Goal: Navigation & Orientation: Go to known website

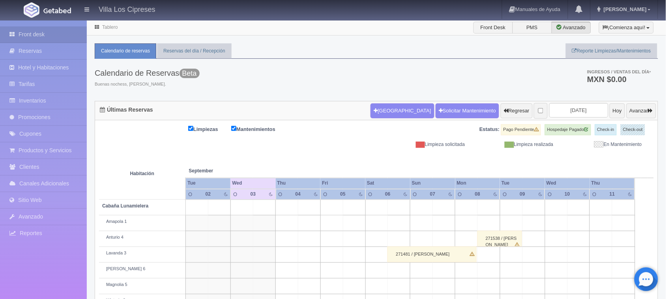
click at [63, 10] on img at bounding box center [57, 10] width 28 height 6
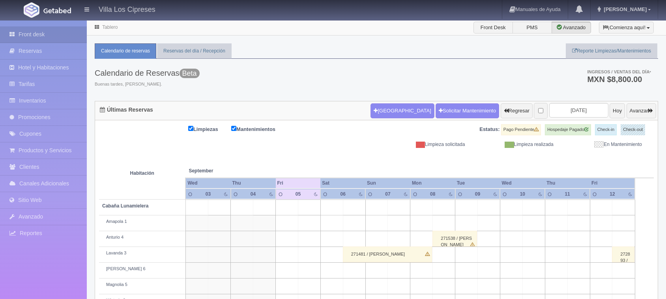
scroll to position [122, 0]
